Goal: Task Accomplishment & Management: Complete application form

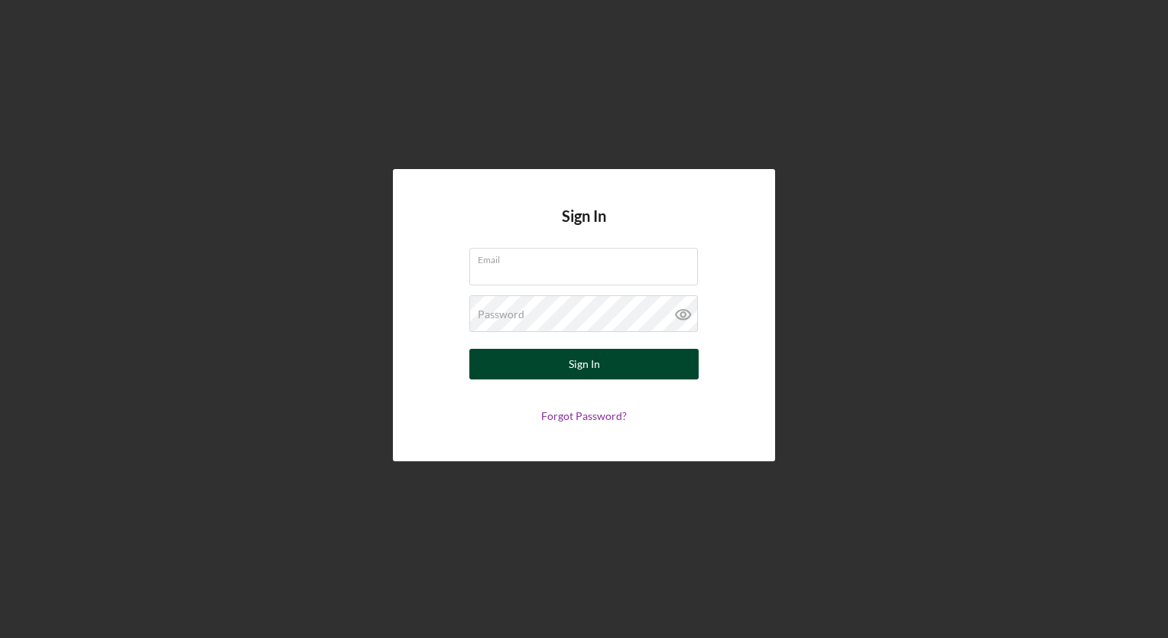
type input "[EMAIL_ADDRESS][DOMAIN_NAME]"
click at [532, 371] on button "Sign In" at bounding box center [583, 364] width 229 height 31
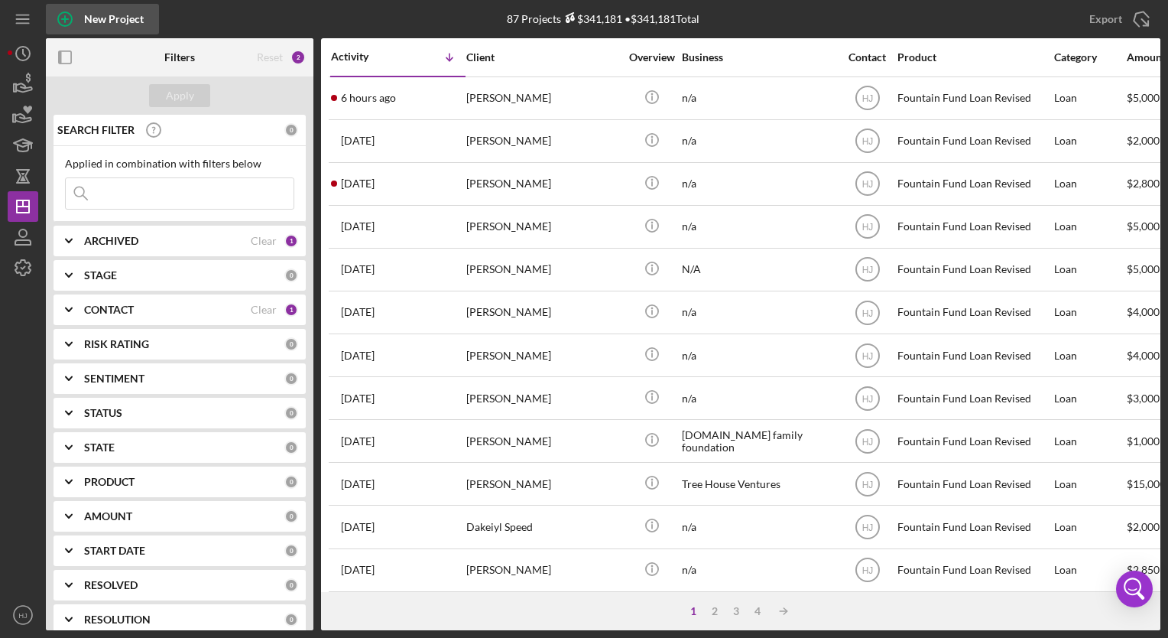
click at [93, 20] on div "New Project" at bounding box center [114, 19] width 60 height 31
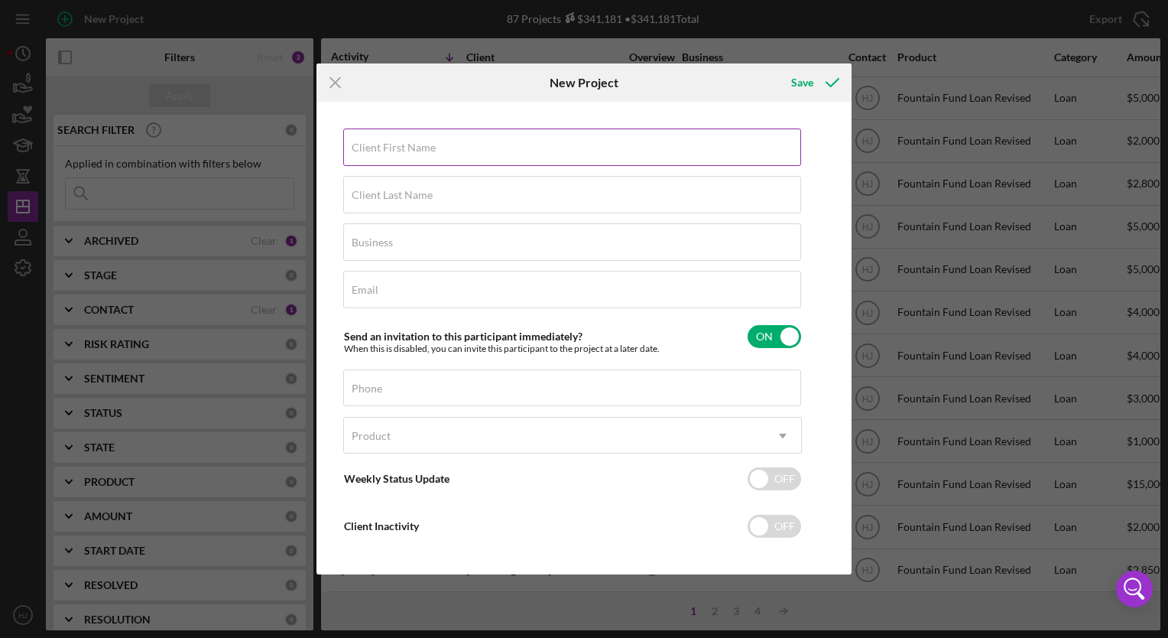
click at [381, 147] on label "Client First Name" at bounding box center [394, 147] width 84 height 12
click at [381, 147] on input "Client First Name" at bounding box center [572, 146] width 458 height 37
paste input "Richard Johnson"
click at [419, 154] on input "Richard Johnson" at bounding box center [572, 146] width 458 height 37
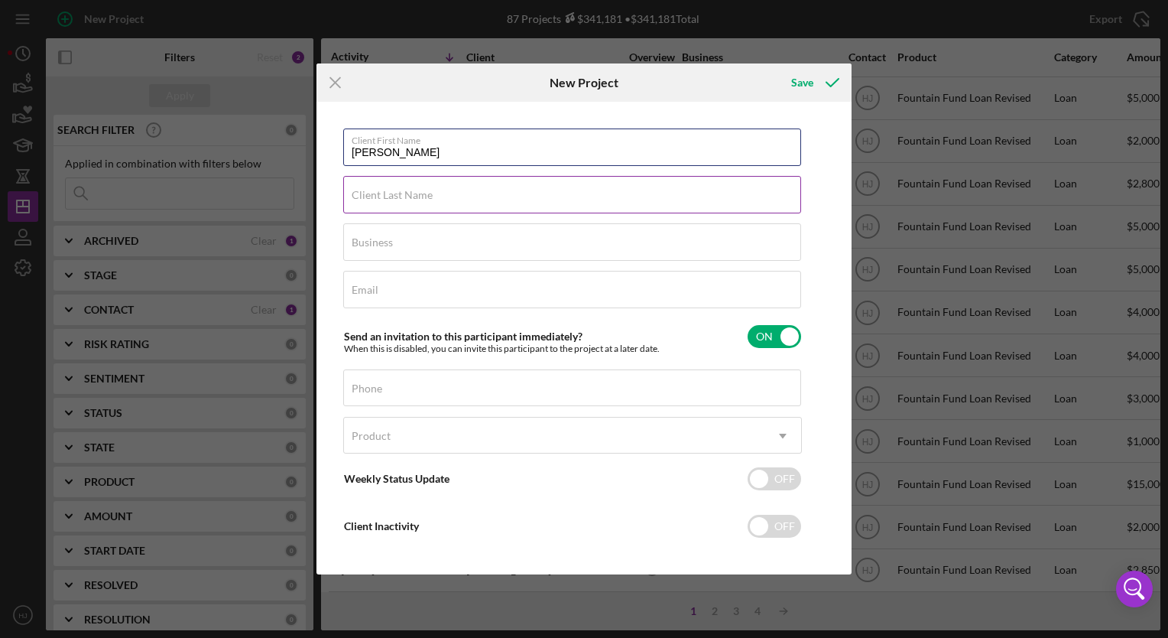
type input "Richard"
click at [440, 184] on div "Client Last Name Required" at bounding box center [572, 195] width 459 height 38
paste input "Johnson"
type input "Johnson"
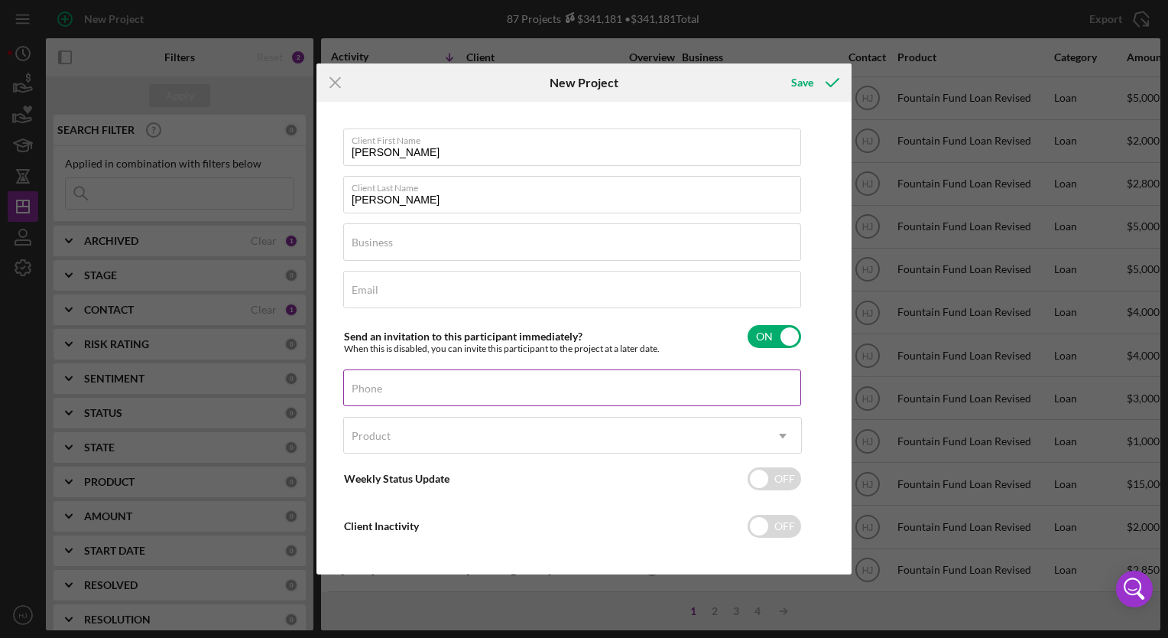
click at [383, 381] on div "Phone" at bounding box center [572, 388] width 459 height 38
paste input "(508) 471-0744"
type input "(508) 471-0744"
click at [383, 381] on label "Phone" at bounding box center [577, 378] width 450 height 17
click at [383, 381] on input "(508) 471-0744" at bounding box center [572, 387] width 458 height 37
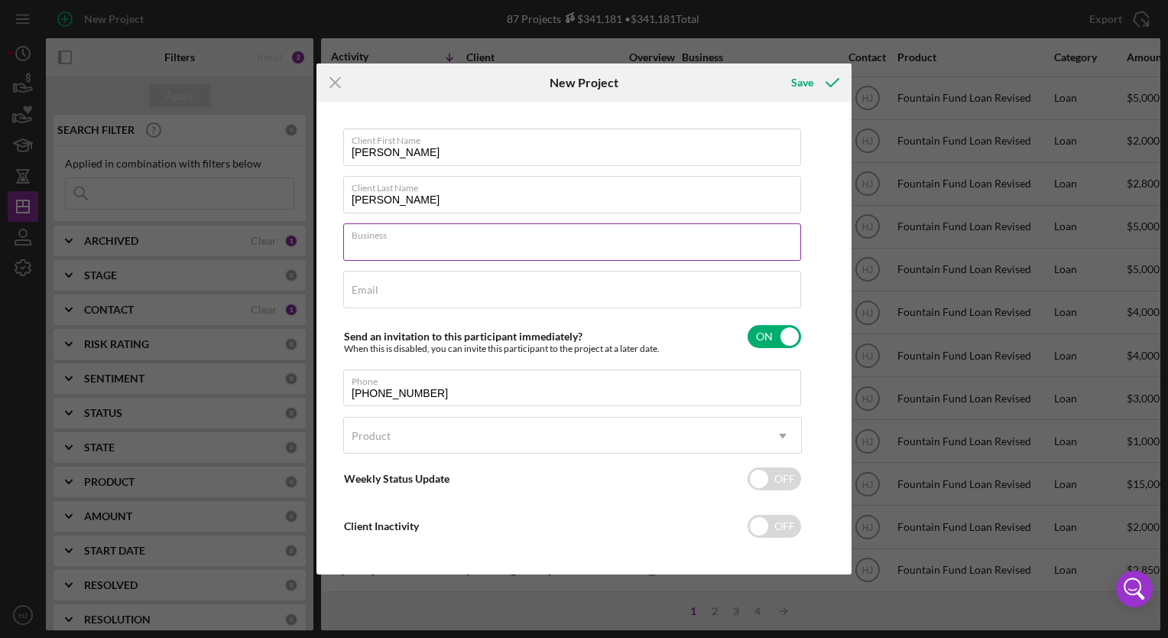
click at [417, 240] on div "Business Required" at bounding box center [572, 242] width 459 height 38
type input "n/a"
click at [440, 292] on input "Email" at bounding box center [572, 289] width 458 height 37
paste input "Richjohnso77@gmail.com"
type input "Richjohnso77@gmail.com"
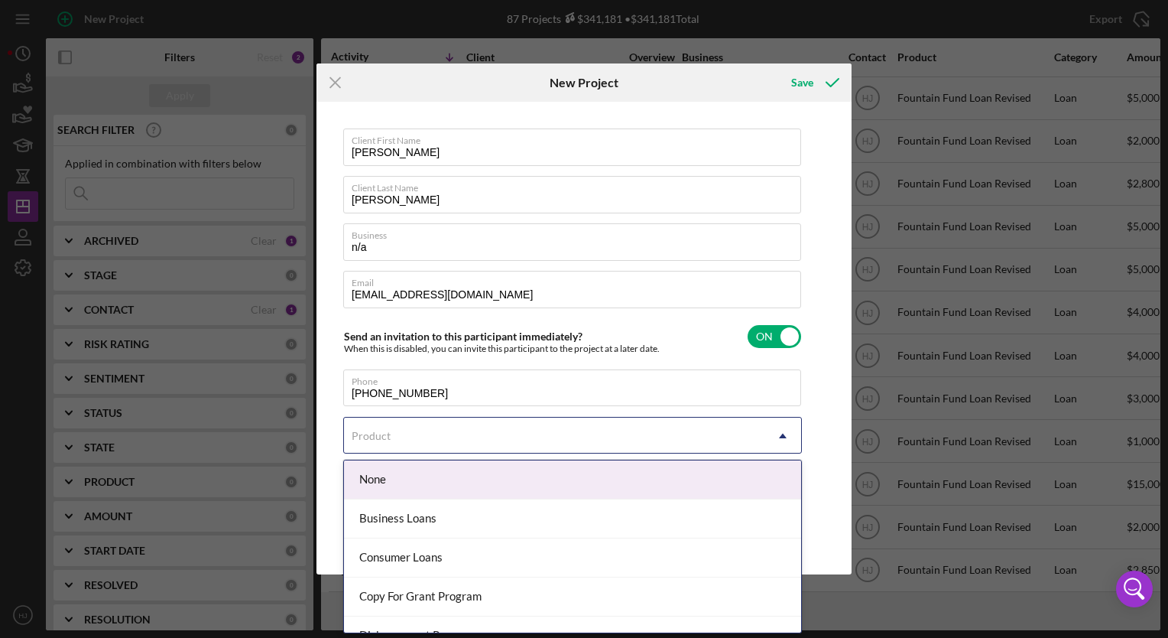
click at [388, 434] on div "Product" at bounding box center [371, 436] width 39 height 12
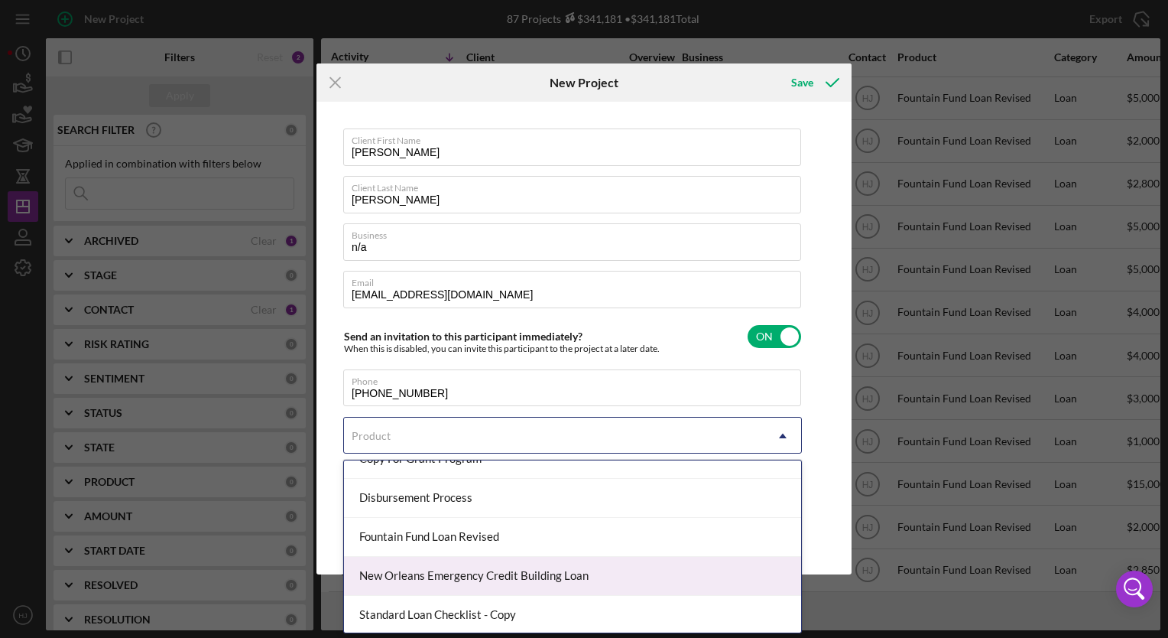
scroll to position [137, 0]
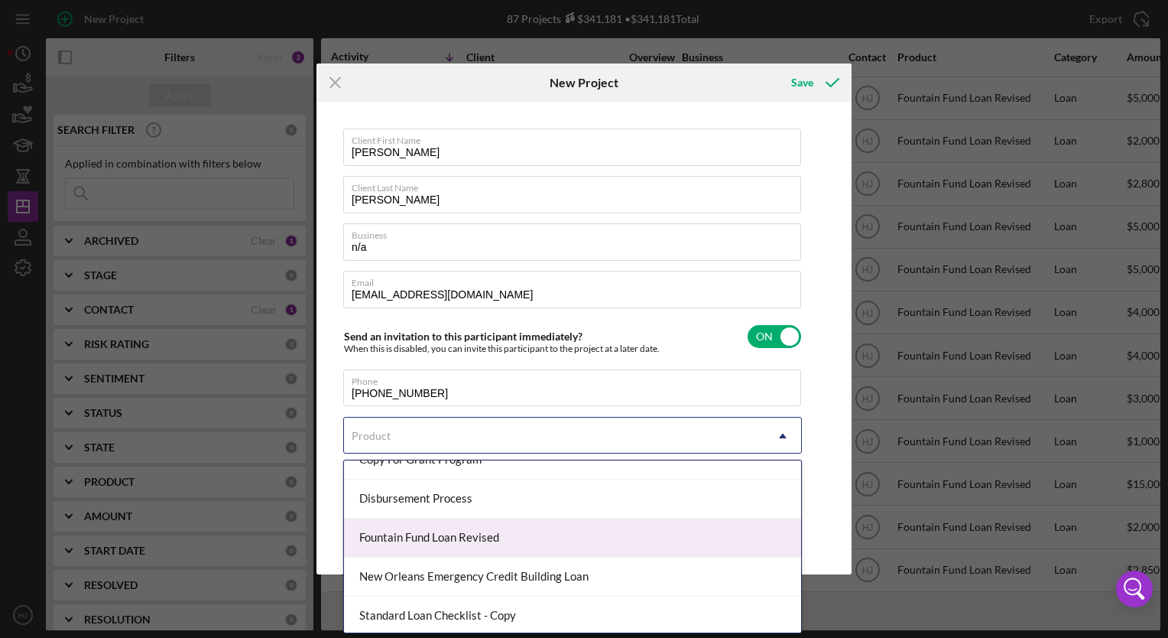
click at [457, 547] on div "Fountain Fund Loan Revised" at bounding box center [572, 537] width 457 height 39
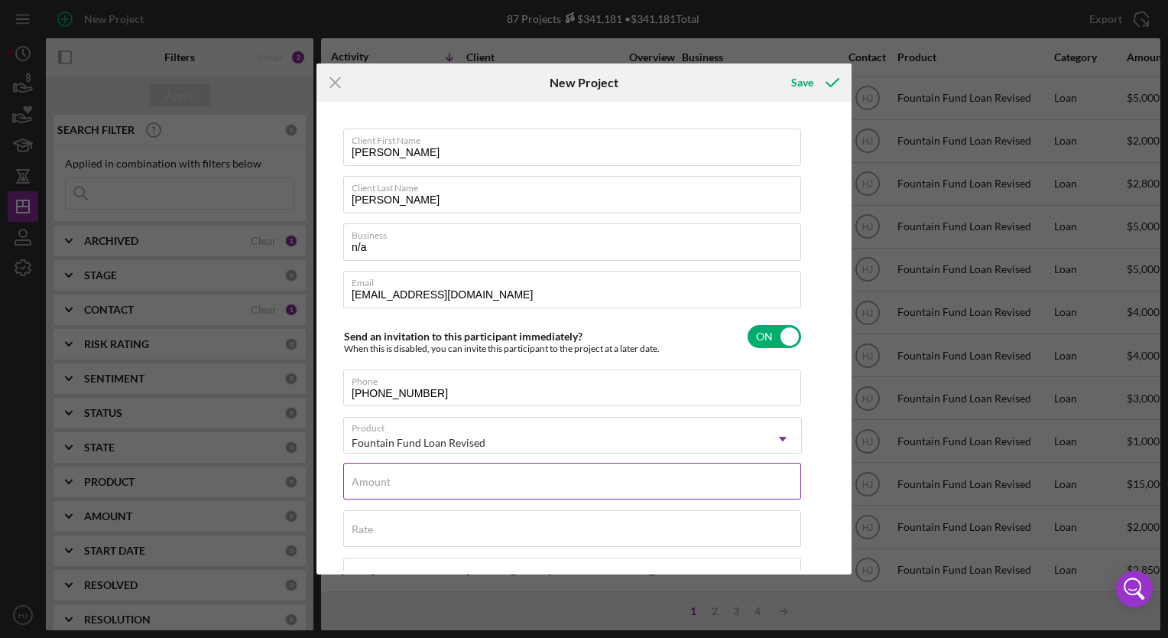
click at [434, 482] on input "Amount" at bounding box center [572, 481] width 458 height 37
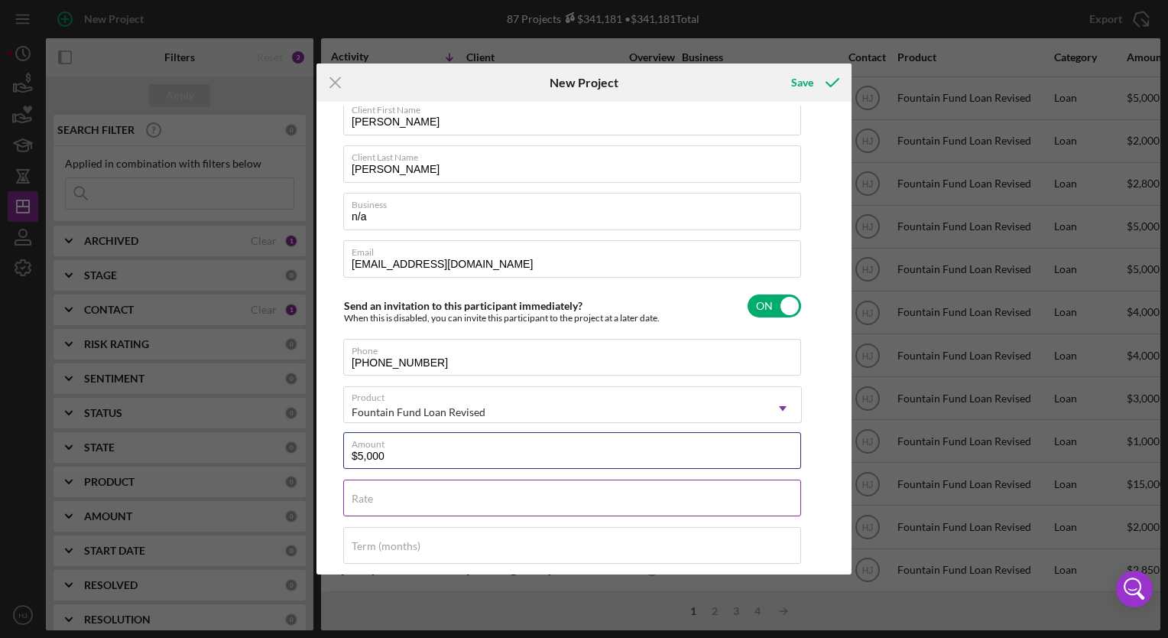
type input "$5,000"
click at [414, 492] on div "Rate" at bounding box center [572, 498] width 459 height 38
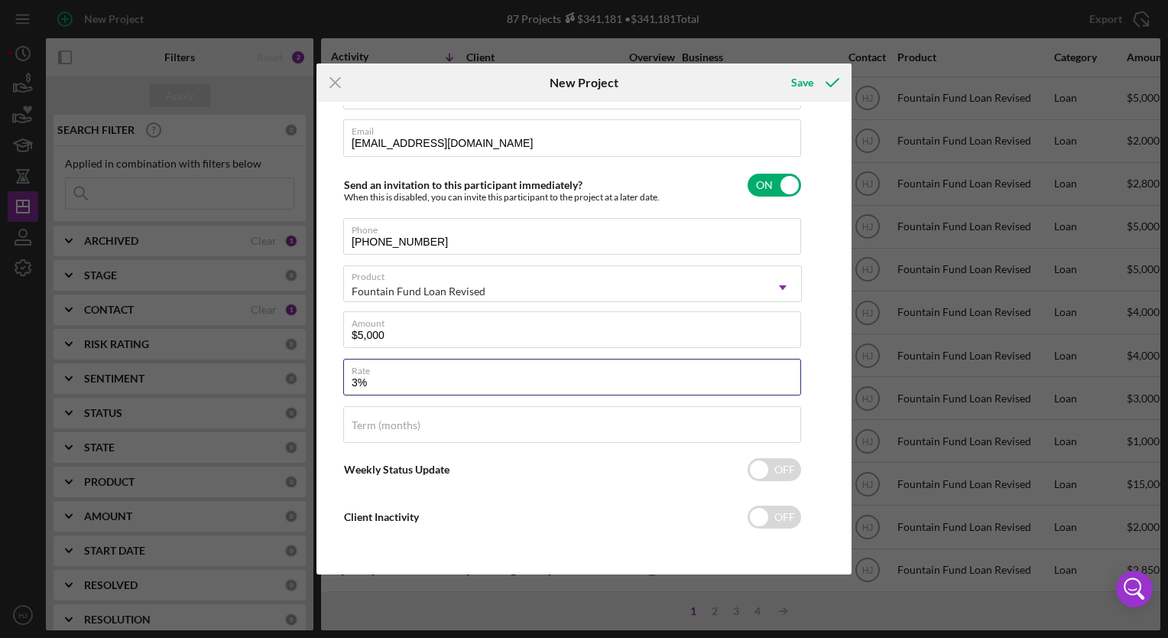
scroll to position [0, 0]
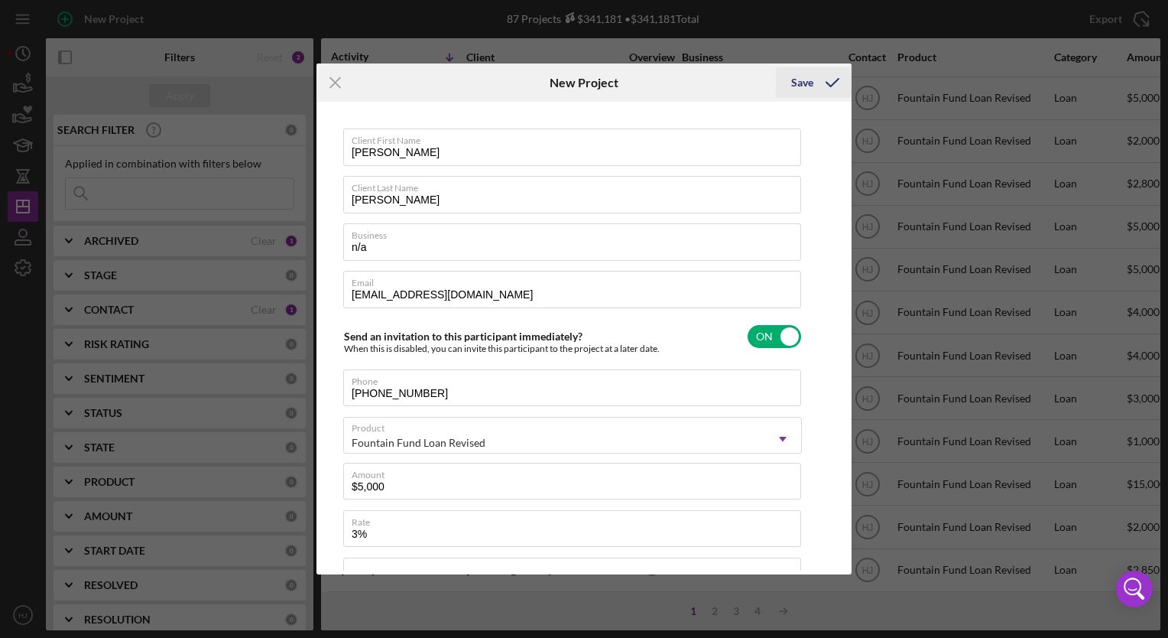
type input "3.000%"
click at [815, 87] on icon "submit" at bounding box center [833, 82] width 38 height 38
